Goal: Navigation & Orientation: Find specific page/section

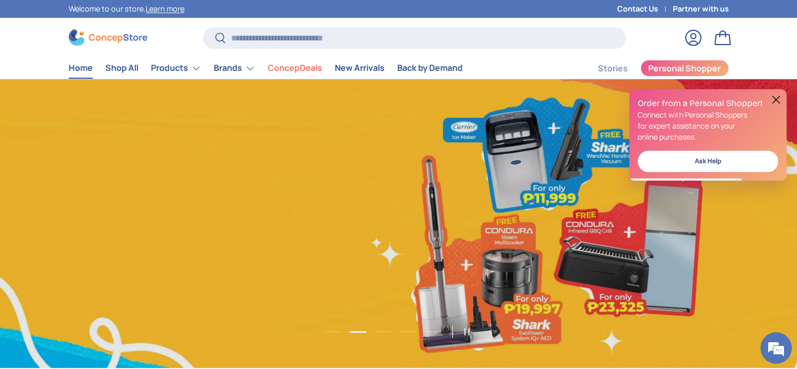
scroll to position [0, 1594]
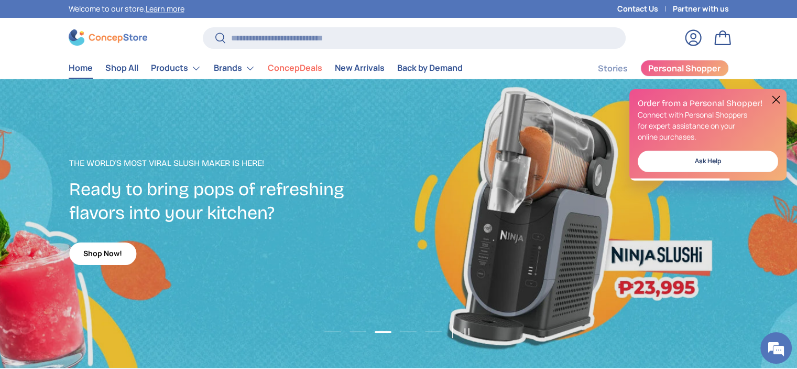
click at [779, 92] on div "Order from a Personal Shopper! Connect with Personal Shoppers for expert assist…" at bounding box center [708, 134] width 157 height 91
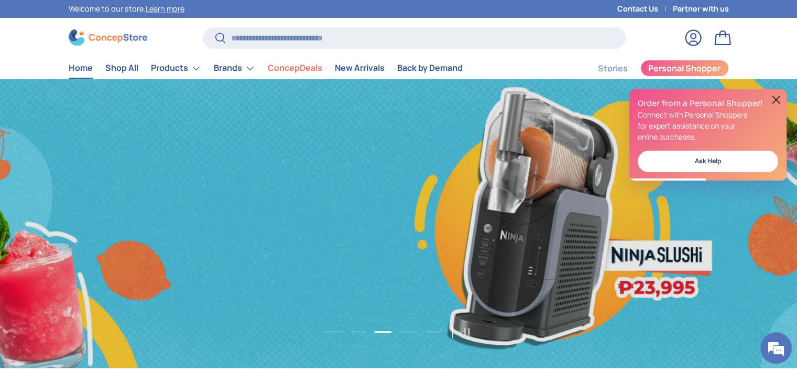
click at [779, 92] on div "Order from a Personal Shopper! Connect with Personal Shoppers for expert assist…" at bounding box center [708, 134] width 157 height 91
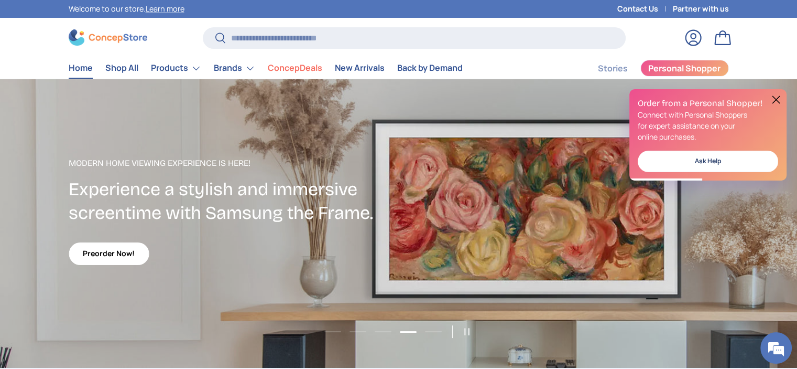
scroll to position [0, 0]
click at [776, 95] on button at bounding box center [776, 99] width 13 height 13
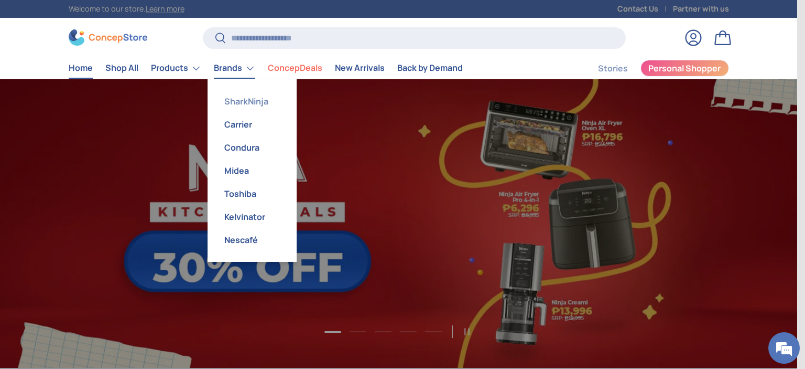
click at [252, 103] on link "SharkNinja" at bounding box center [252, 101] width 77 height 23
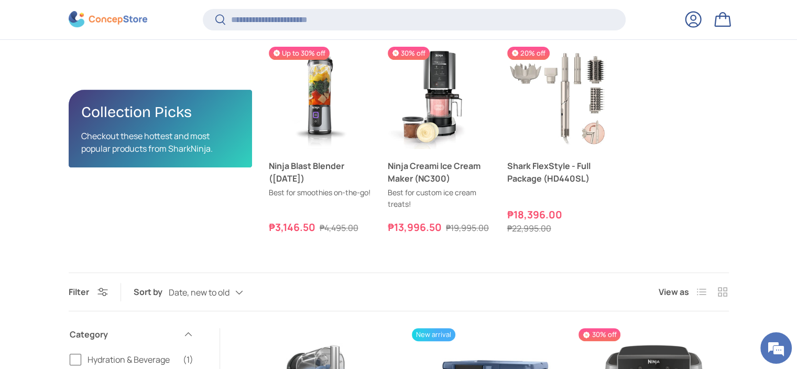
scroll to position [312, 0]
